Goal: Task Accomplishment & Management: Manage account settings

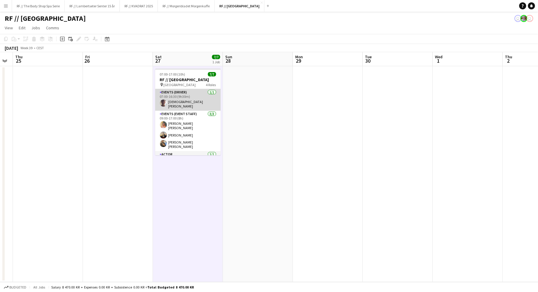
click at [182, 96] on app-card-role "Events (Driver) [DATE] 07:00-16:30 (9h30m) [DEMOGRAPHIC_DATA][PERSON_NAME]" at bounding box center [188, 100] width 66 height 22
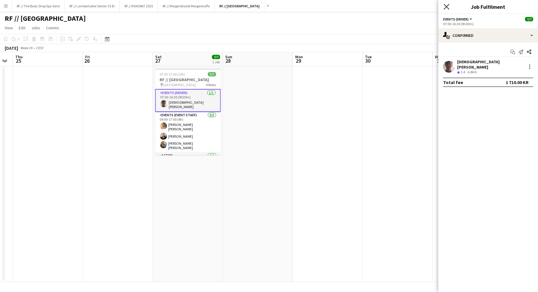
click at [445, 6] on icon "Close pop-in" at bounding box center [447, 7] width 6 height 6
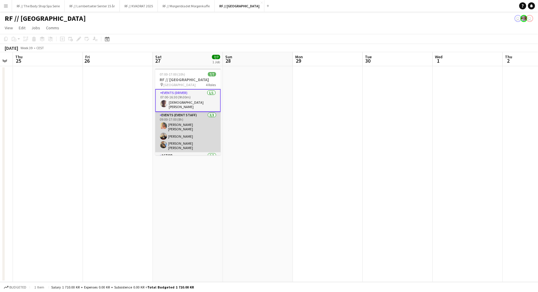
click at [187, 116] on app-card-role "Events (Event Staff) [DATE] 09:00-17:00 (8h) [PERSON_NAME] [PERSON_NAME] [PERSO…" at bounding box center [188, 132] width 66 height 40
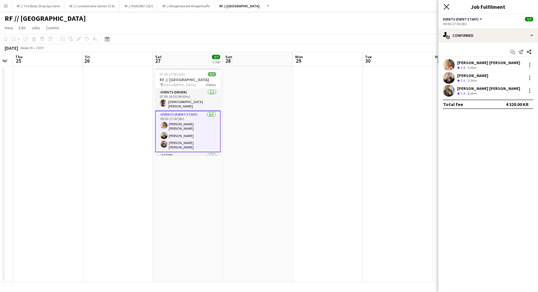
click at [446, 8] on icon "Close pop-in" at bounding box center [447, 7] width 6 height 6
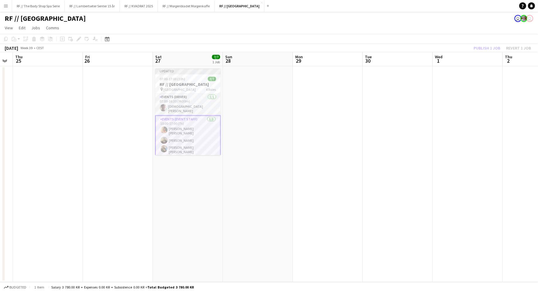
click at [209, 199] on app-date-cell "Updated 07:00-17:00 (10h) 7/7 RF // [GEOGRAPHIC_DATA] pin Østbanehallen 4 Roles…" at bounding box center [188, 174] width 70 height 216
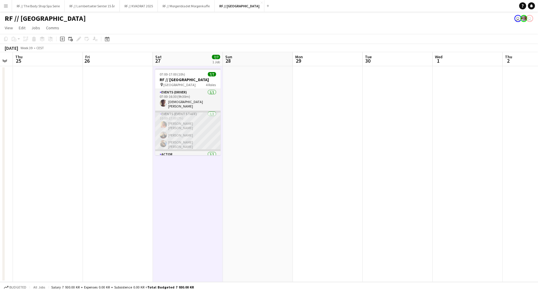
click at [194, 115] on app-card-role "Events (Event Staff) [DATE] 10:00-17:00 (7h) [PERSON_NAME] [PERSON_NAME] [PERSO…" at bounding box center [188, 131] width 66 height 40
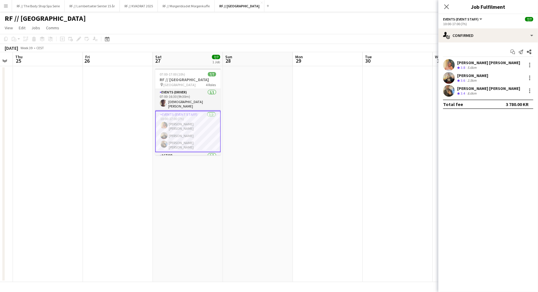
click at [487, 93] on div "Crew rating 3.4 8.6km" at bounding box center [488, 93] width 63 height 5
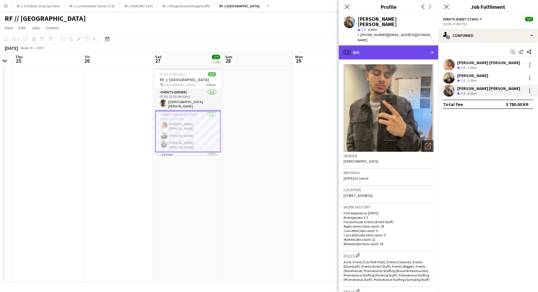
click at [391, 45] on div "profile Bio" at bounding box center [389, 52] width 100 height 14
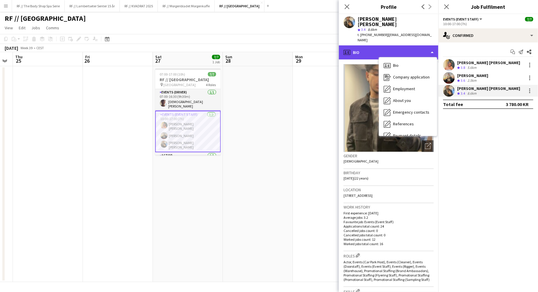
click at [389, 45] on div "profile Bio" at bounding box center [389, 52] width 100 height 14
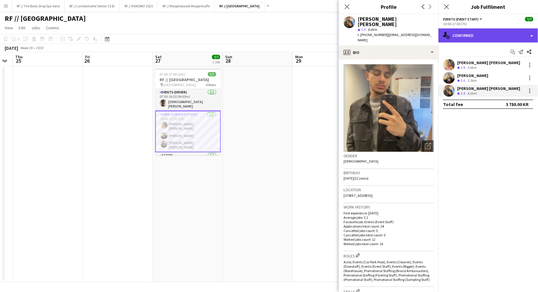
click at [467, 34] on div "single-neutral-actions-check-2 Confirmed" at bounding box center [488, 35] width 100 height 14
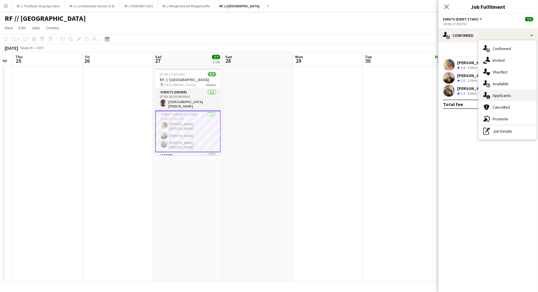
click at [502, 95] on span "Applicants" at bounding box center [502, 95] width 18 height 5
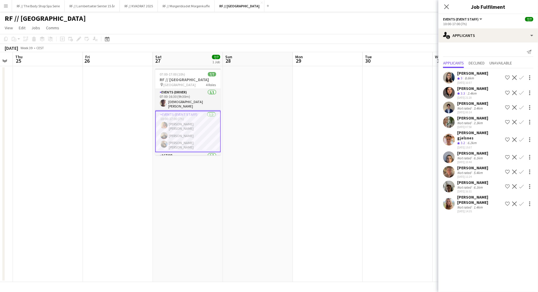
click at [464, 170] on div "Not rated" at bounding box center [464, 172] width 15 height 4
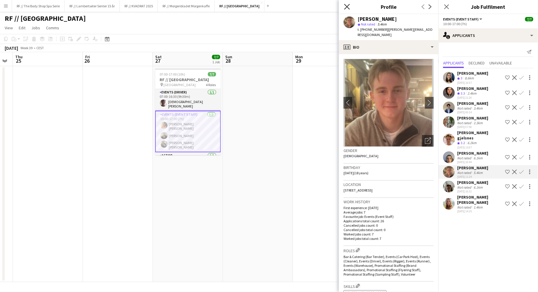
click at [349, 6] on icon "Close pop-in" at bounding box center [347, 7] width 6 height 6
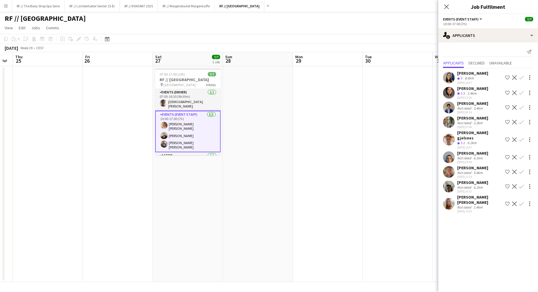
click at [447, 11] on div "Close pop-in" at bounding box center [446, 6] width 16 height 13
click at [447, 5] on icon "Close pop-in" at bounding box center [447, 7] width 6 height 6
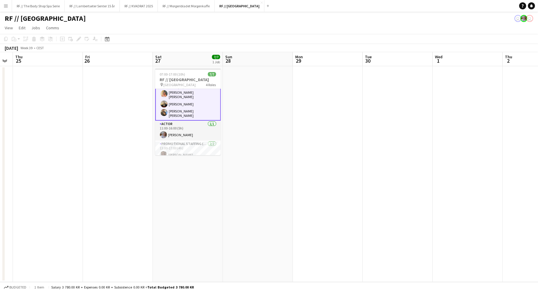
scroll to position [40, 0]
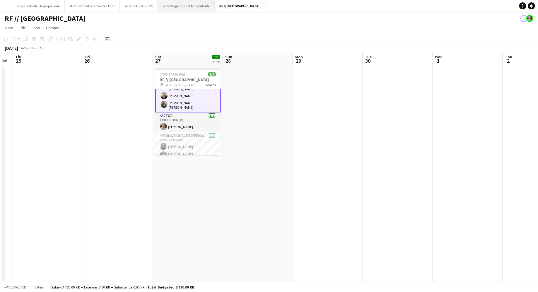
click at [177, 8] on button "RF // Morgenbladet Morgenkaffe Close" at bounding box center [186, 5] width 57 height 11
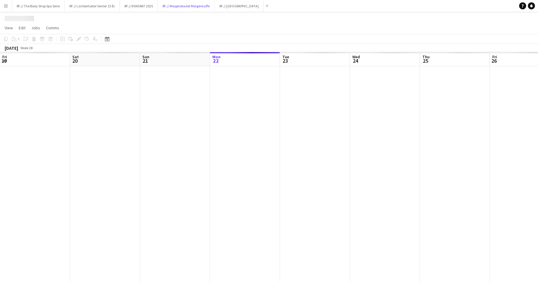
scroll to position [0, 140]
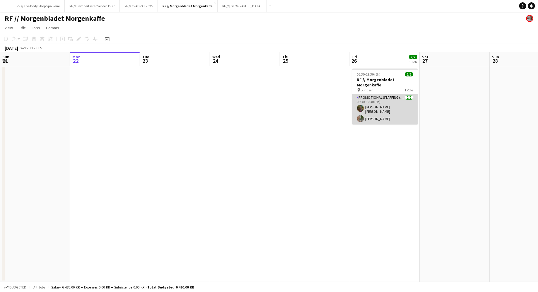
click at [384, 108] on app-card-role "Promotional Staffing (Promotional Staff) [DATE] 06:30-12:30 (6h) [PERSON_NAME] …" at bounding box center [385, 109] width 66 height 30
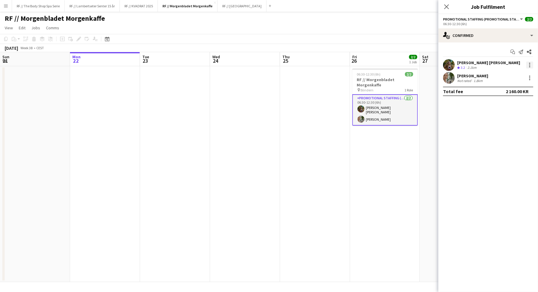
click at [530, 65] on div at bounding box center [529, 65] width 7 height 7
click at [530, 65] on div at bounding box center [269, 146] width 538 height 292
click at [458, 65] on div "Crew rating 3.2" at bounding box center [461, 67] width 9 height 5
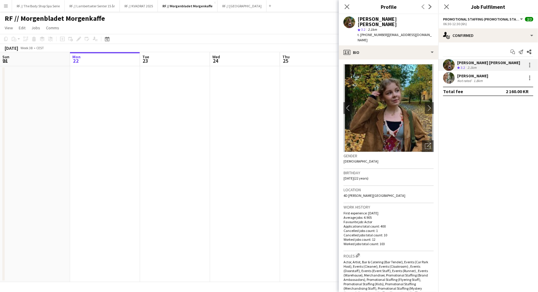
drag, startPoint x: 424, startPoint y: 30, endPoint x: 381, endPoint y: 30, distance: 42.2
click at [381, 30] on div "[PERSON_NAME] [PERSON_NAME] star 3.2 2.1km t. [PHONE_NUMBER] | [EMAIL_ADDRESS][…" at bounding box center [389, 29] width 100 height 31
copy span "[EMAIL_ADDRESS][DOMAIN_NAME]"
click at [396, 33] on span "| [EMAIL_ADDRESS][DOMAIN_NAME]" at bounding box center [395, 38] width 74 height 10
click at [467, 83] on div "[PERSON_NAME] Not rated 1.8km" at bounding box center [488, 78] width 100 height 12
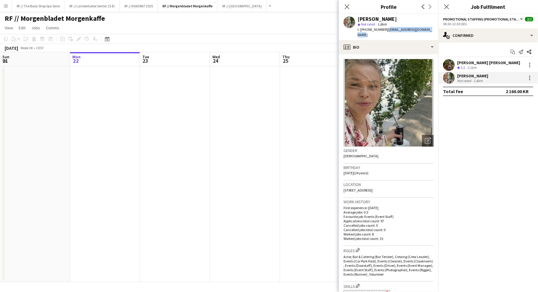
drag, startPoint x: 430, startPoint y: 30, endPoint x: 382, endPoint y: 31, distance: 47.8
click at [382, 31] on div "[PERSON_NAME] star Not rated 1.8km t. [PHONE_NUMBER] | [EMAIL_ADDRESS][DOMAIN_N…" at bounding box center [389, 27] width 100 height 26
copy span "[EMAIL_ADDRESS][DOMAIN_NAME]"
click at [343, 5] on div "Close pop-in" at bounding box center [347, 6] width 16 height 13
click at [345, 4] on icon at bounding box center [347, 7] width 6 height 6
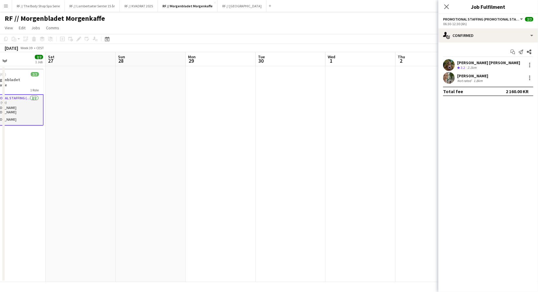
scroll to position [0, 209]
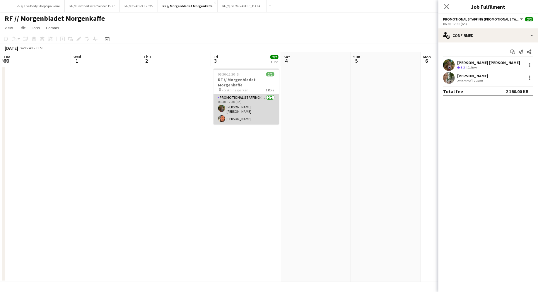
click at [229, 110] on app-card-role "Promotional Staffing (Promotional Staff) [DATE] 06:30-12:30 (6h) [PERSON_NAME] …" at bounding box center [247, 109] width 66 height 30
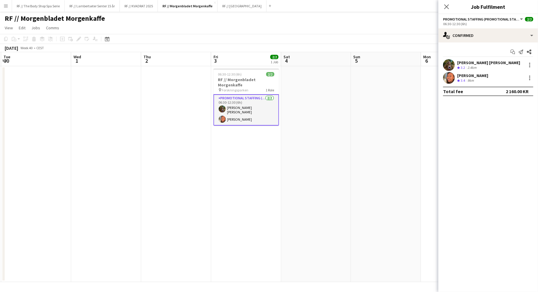
click at [483, 74] on div "[PERSON_NAME]" at bounding box center [472, 75] width 31 height 5
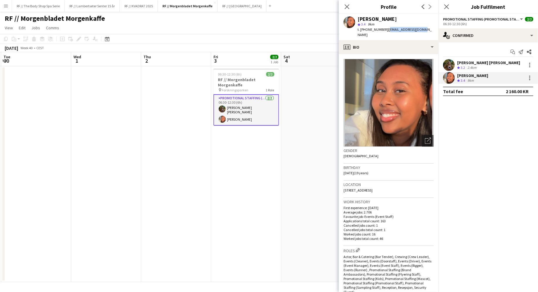
drag, startPoint x: 417, startPoint y: 30, endPoint x: 383, endPoint y: 28, distance: 34.9
click at [383, 28] on div "[PERSON_NAME] star 3.4 9km t. [PHONE_NUMBER] | [EMAIL_ADDRESS][DOMAIN_NAME]" at bounding box center [389, 27] width 100 height 26
copy span "[EMAIL_ADDRESS][DOMAIN_NAME]"
click at [415, 33] on div "[PERSON_NAME] star 3.4 9km t. [PHONE_NUMBER] | [EMAIL_ADDRESS][DOMAIN_NAME]" at bounding box center [389, 27] width 100 height 26
